Goal: Download file/media

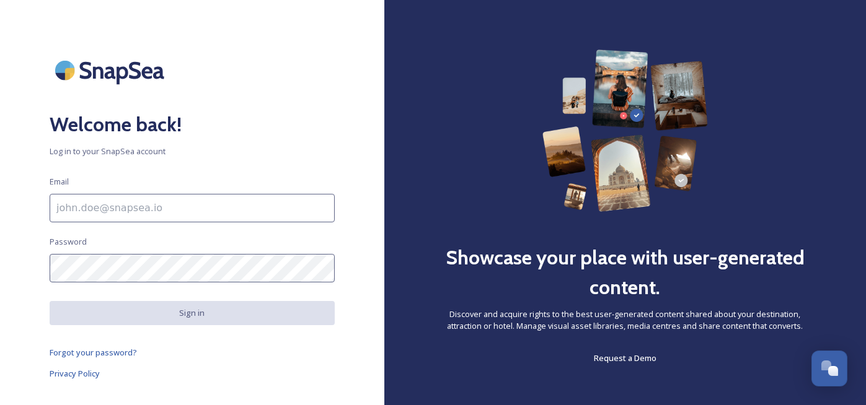
type input "[EMAIL_ADDRESS][DOMAIN_NAME]"
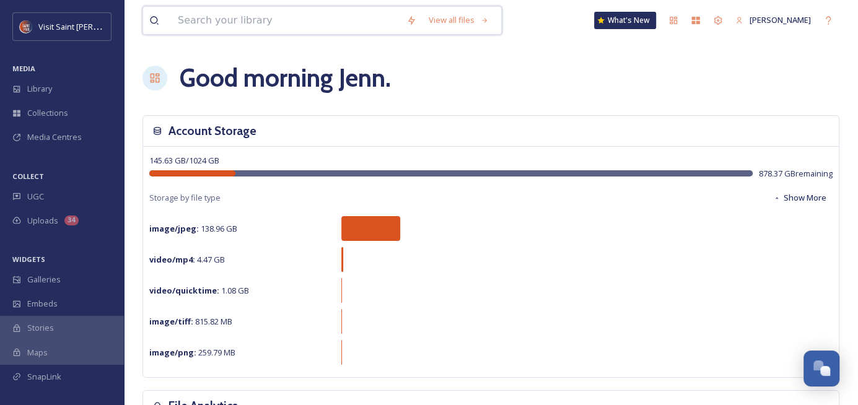
click at [198, 23] on input at bounding box center [286, 20] width 229 height 27
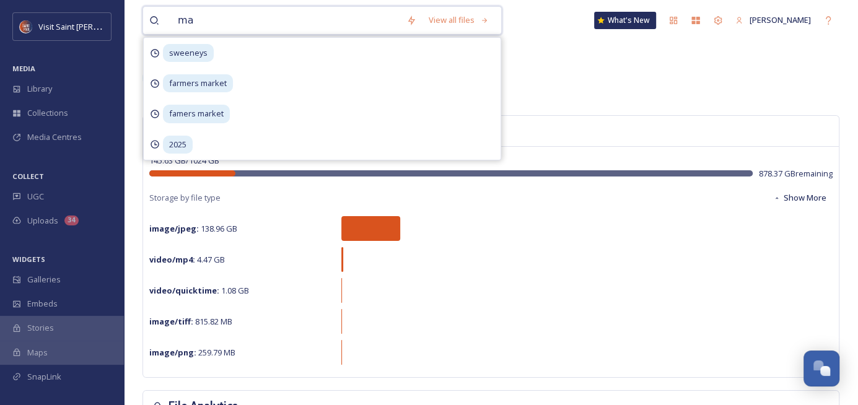
type input "map"
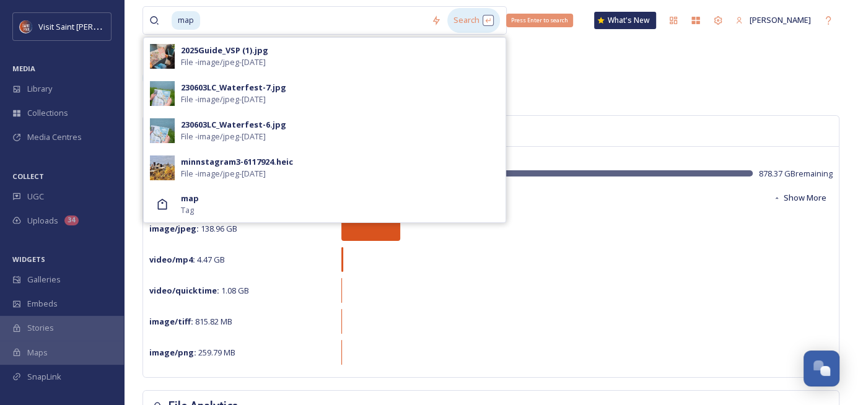
click at [477, 15] on div "Search Press Enter to search" at bounding box center [473, 20] width 53 height 24
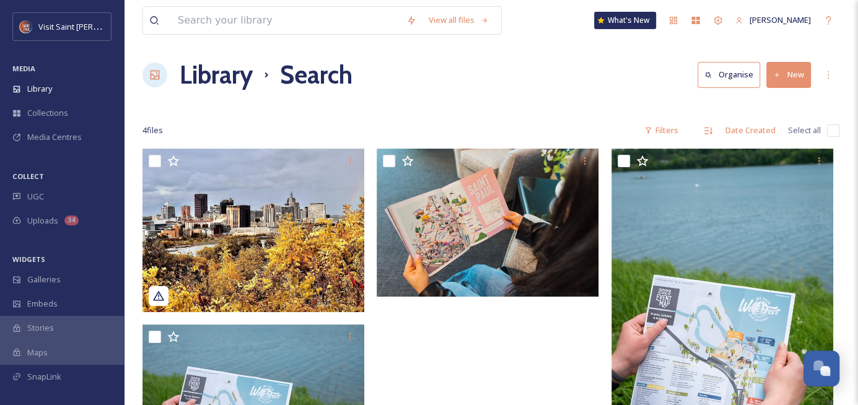
scroll to position [2, 0]
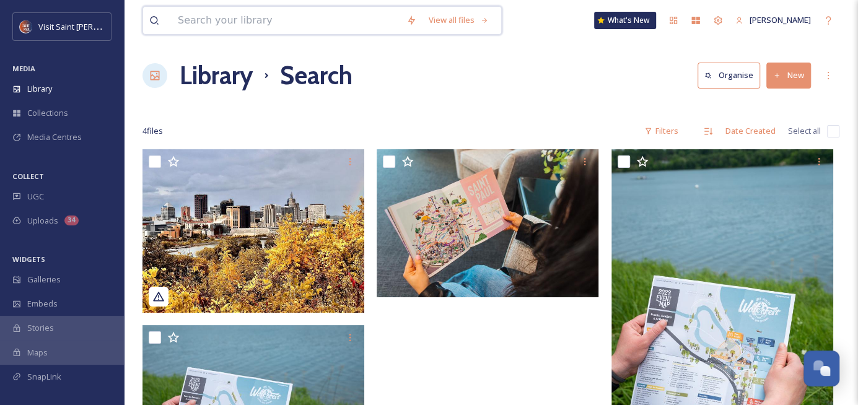
click at [306, 24] on input at bounding box center [286, 20] width 229 height 27
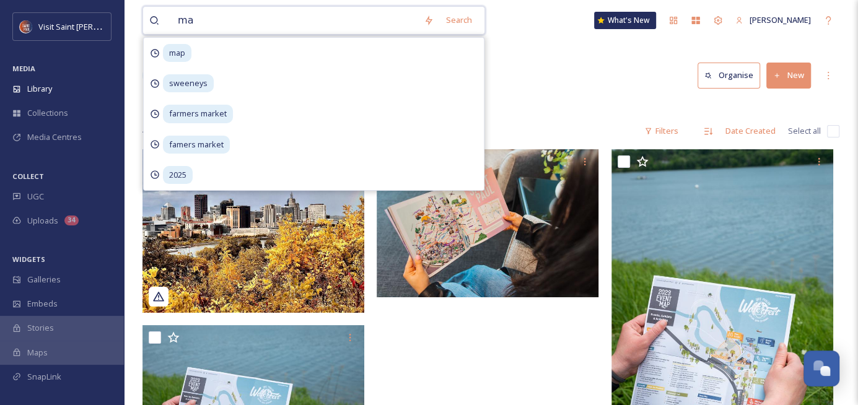
type input "map"
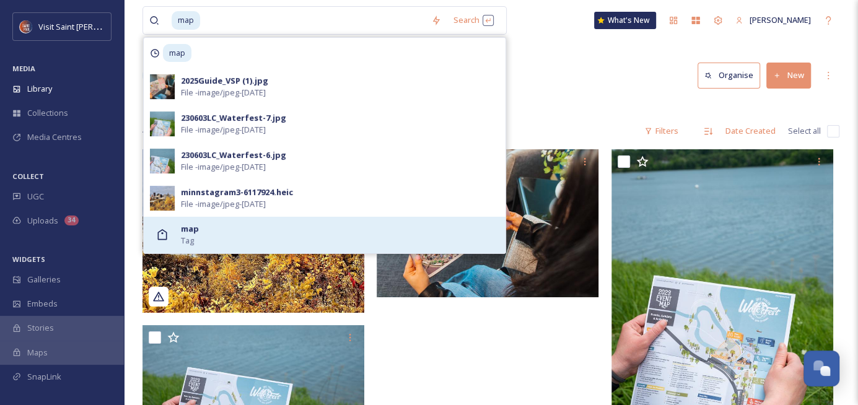
click at [249, 234] on div "map Tag" at bounding box center [340, 235] width 319 height 24
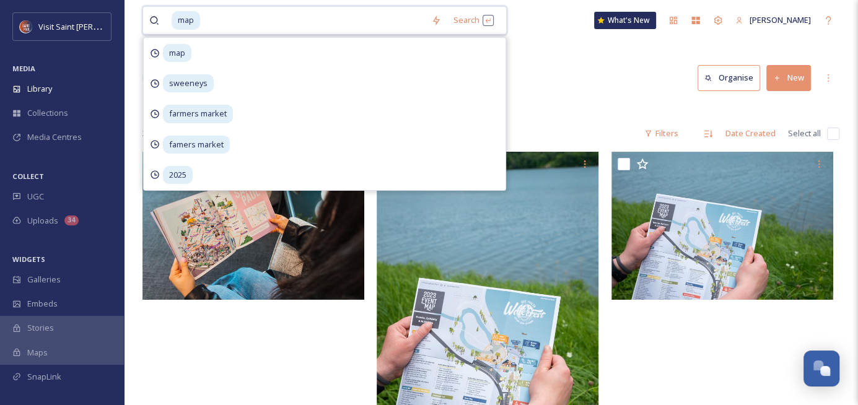
click at [216, 26] on input at bounding box center [313, 20] width 224 height 27
type input "m"
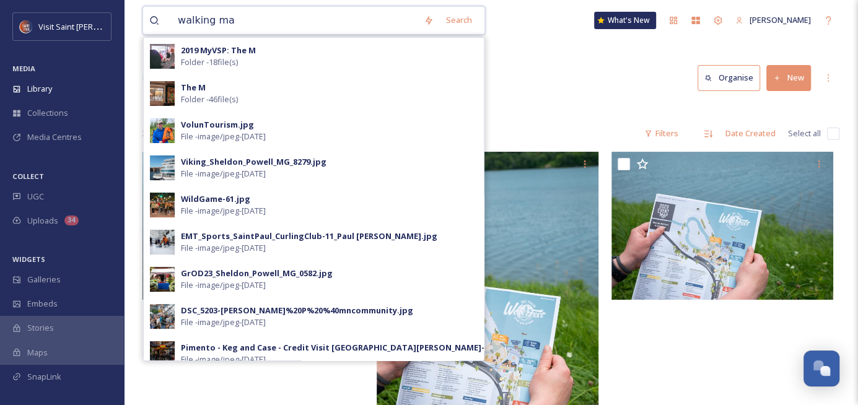
type input "walking map"
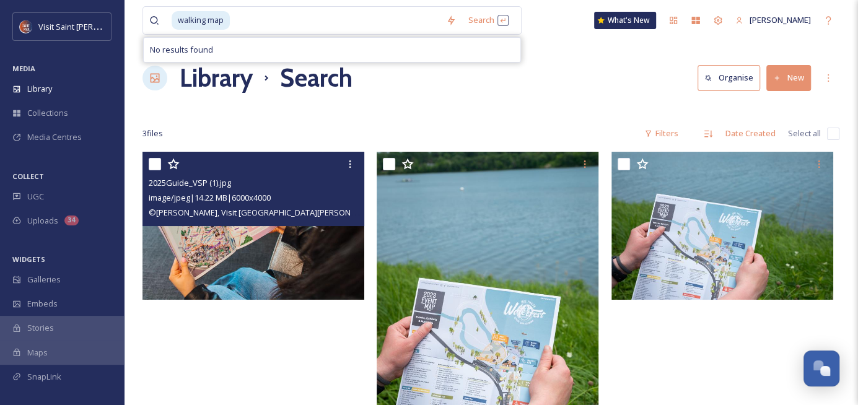
click at [219, 245] on img at bounding box center [254, 226] width 222 height 148
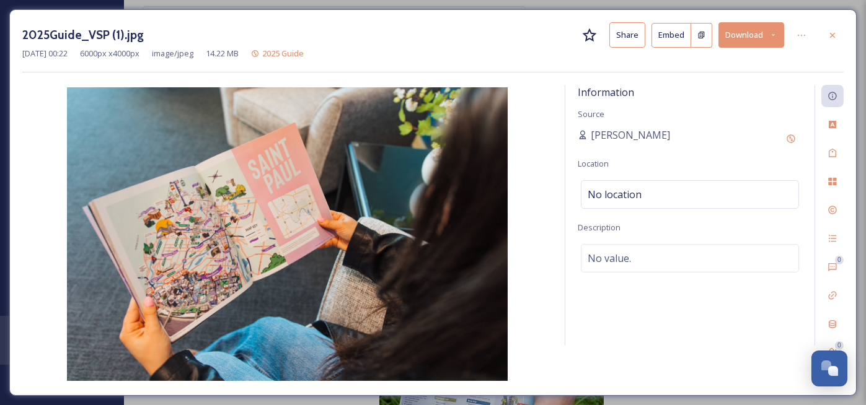
click at [734, 34] on button "Download" at bounding box center [751, 34] width 66 height 25
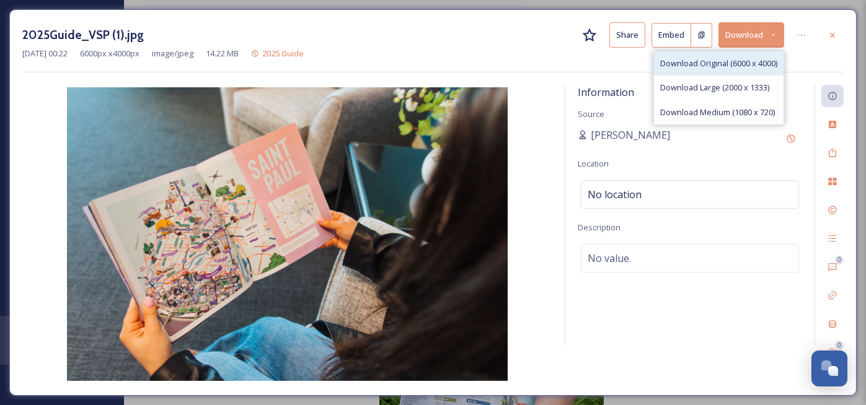
click at [684, 63] on span "Download Original (6000 x 4000)" at bounding box center [718, 64] width 117 height 12
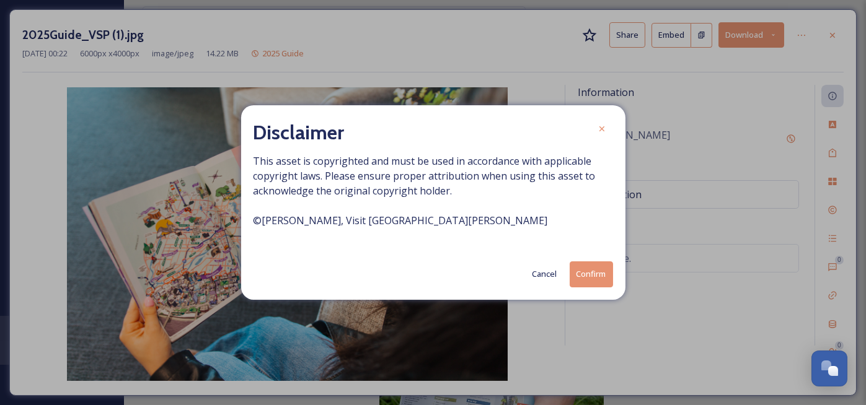
click at [593, 271] on button "Confirm" at bounding box center [591, 274] width 43 height 25
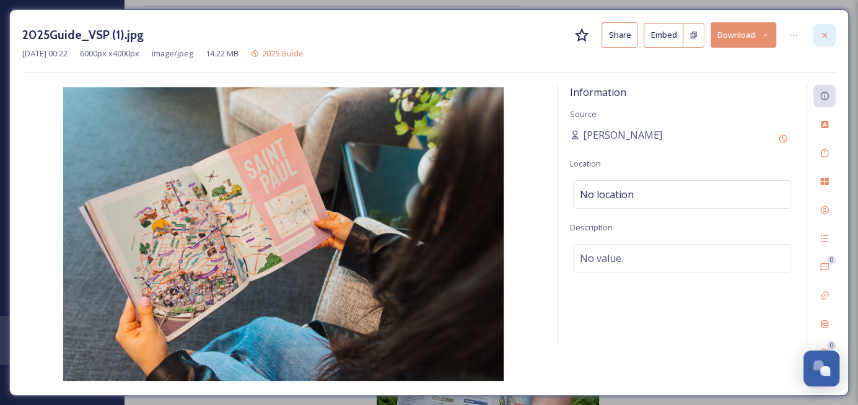
click at [821, 33] on icon at bounding box center [825, 35] width 10 height 10
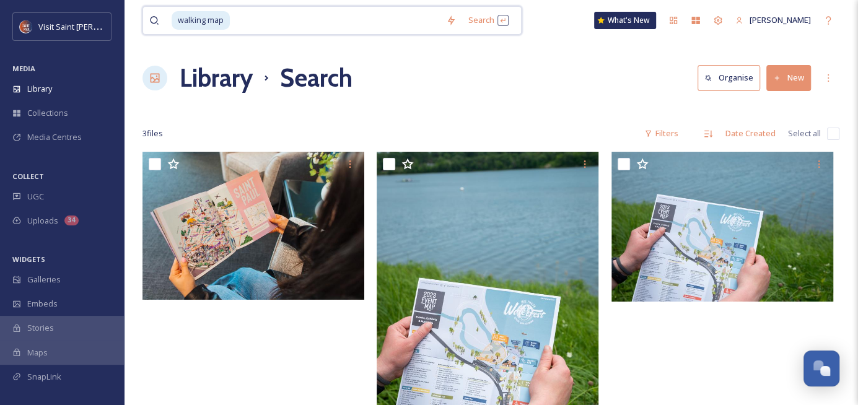
click at [253, 23] on input at bounding box center [335, 20] width 209 height 27
click at [252, 24] on input at bounding box center [335, 20] width 209 height 27
type input "w"
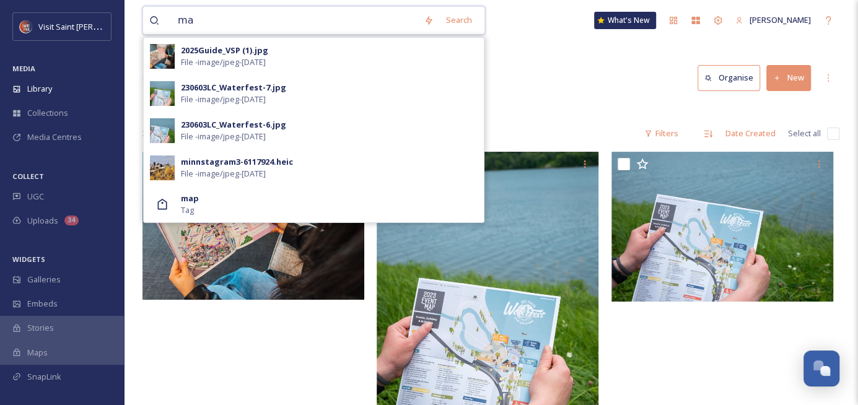
type input "m"
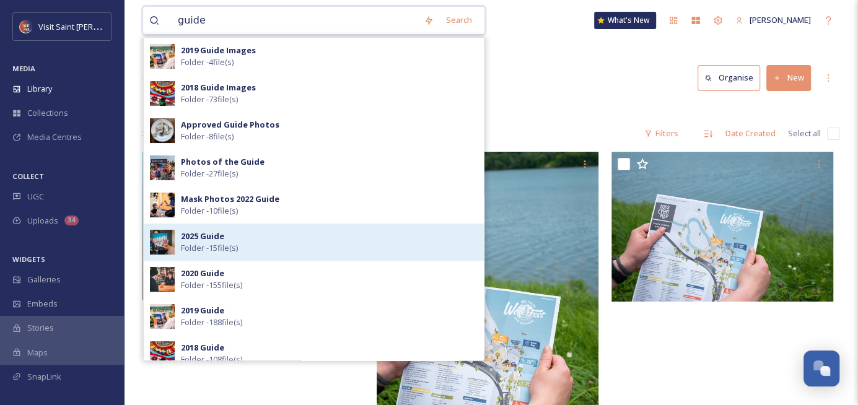
type input "guide"
click at [183, 236] on strong "2025 Guide" at bounding box center [202, 236] width 43 height 11
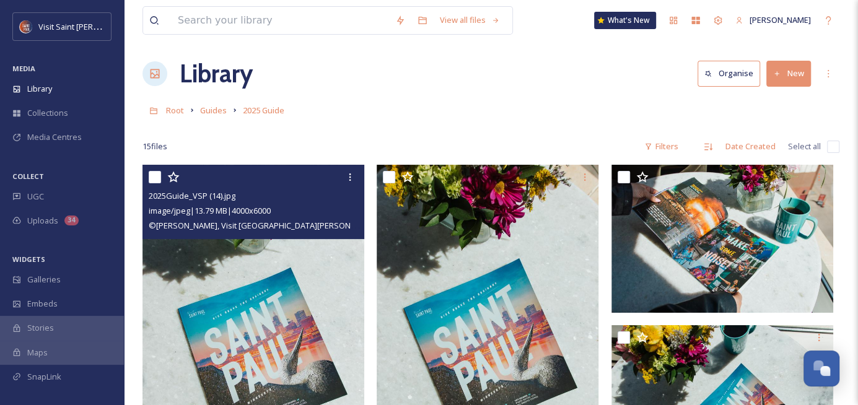
scroll to position [1, 0]
